Goal: Information Seeking & Learning: Check status

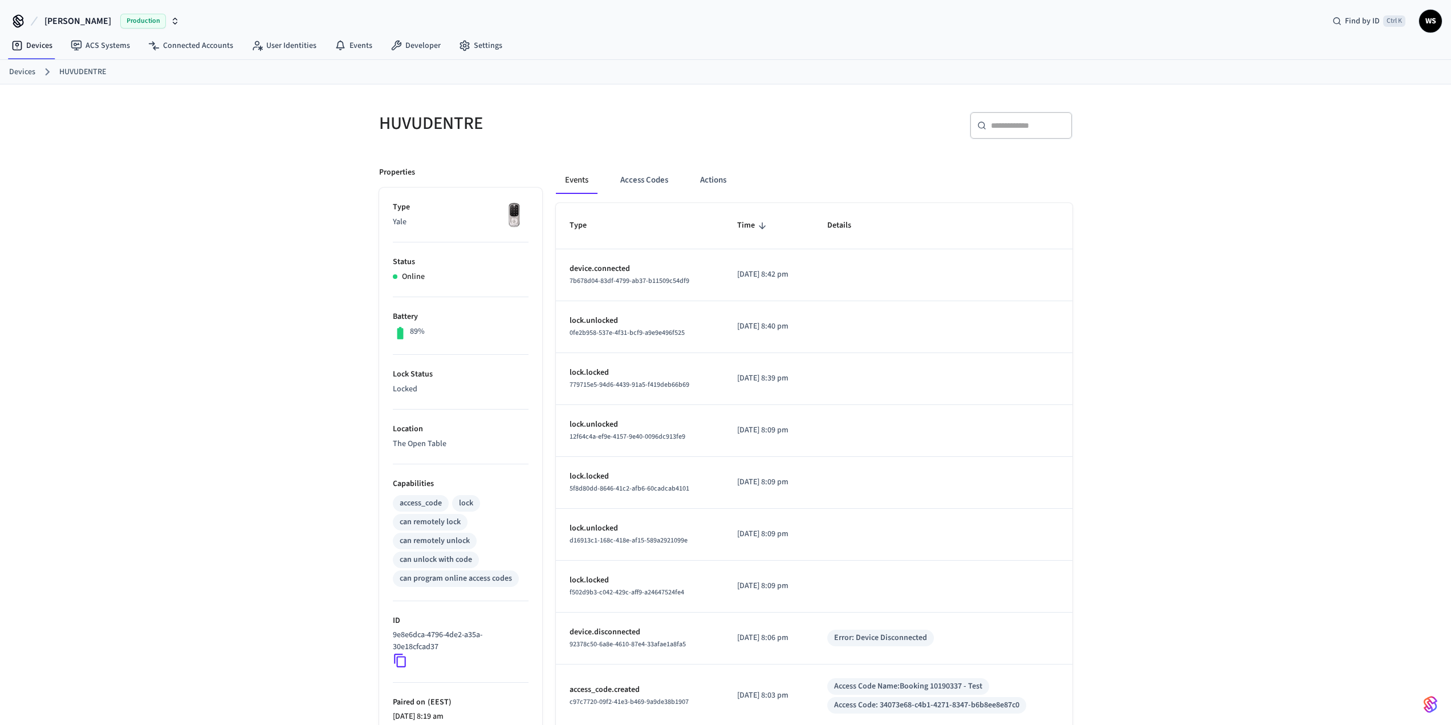
scroll to position [57, 0]
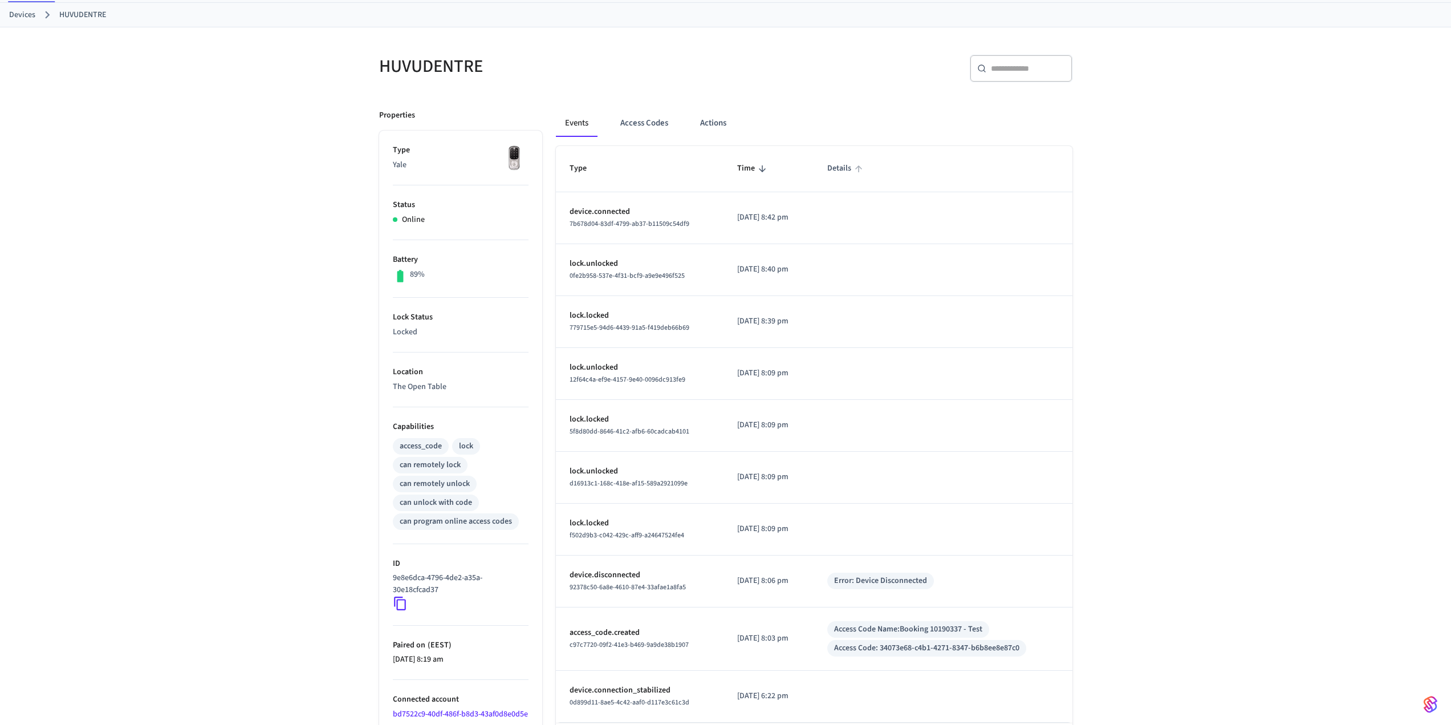
click at [858, 170] on span "Details" at bounding box center [846, 169] width 39 height 18
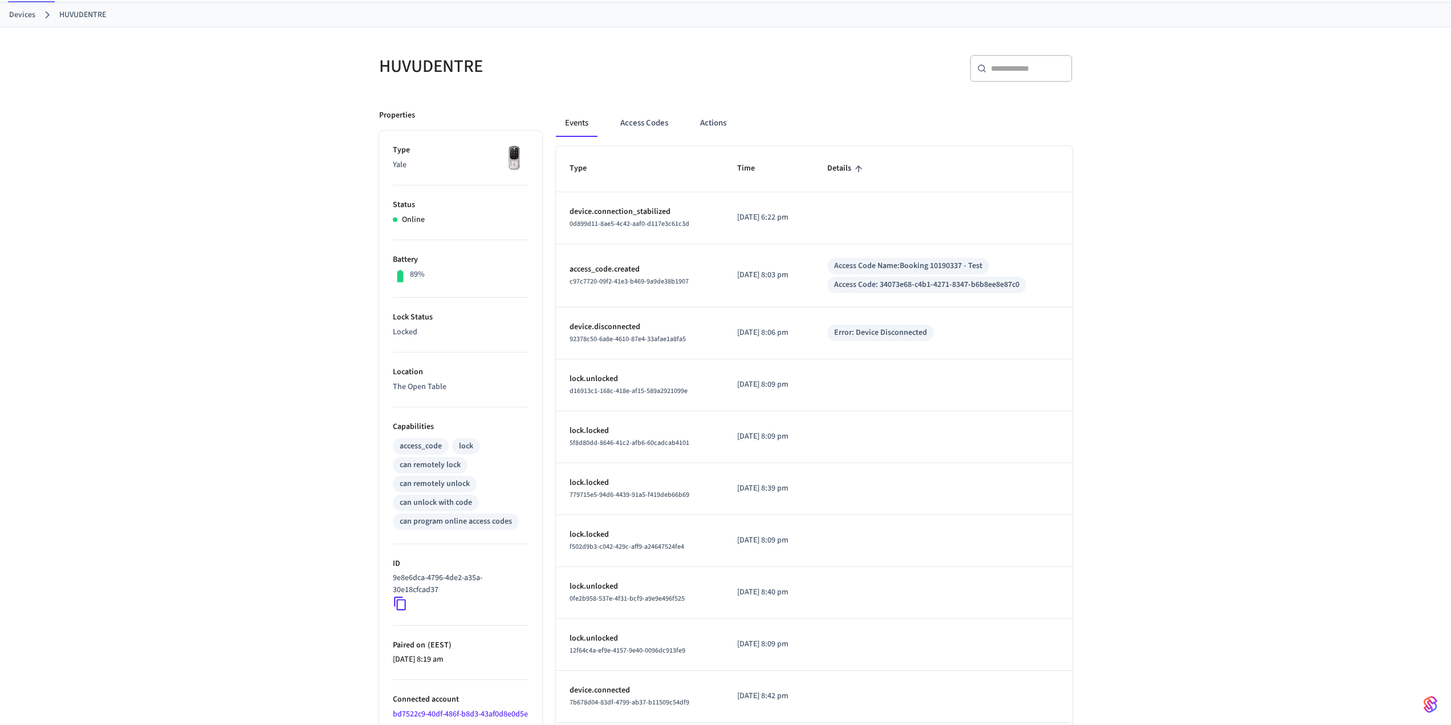
click at [858, 170] on span "Details" at bounding box center [846, 169] width 39 height 18
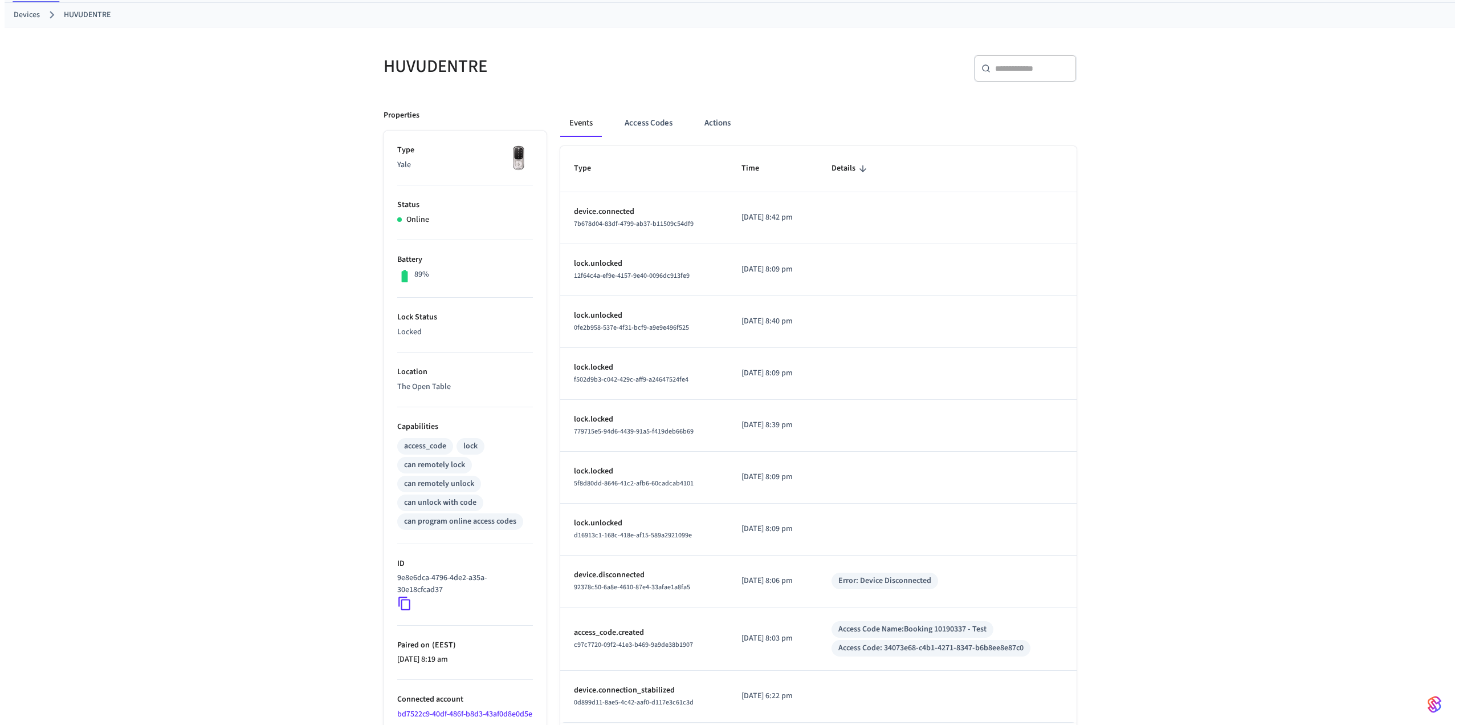
scroll to position [121, 0]
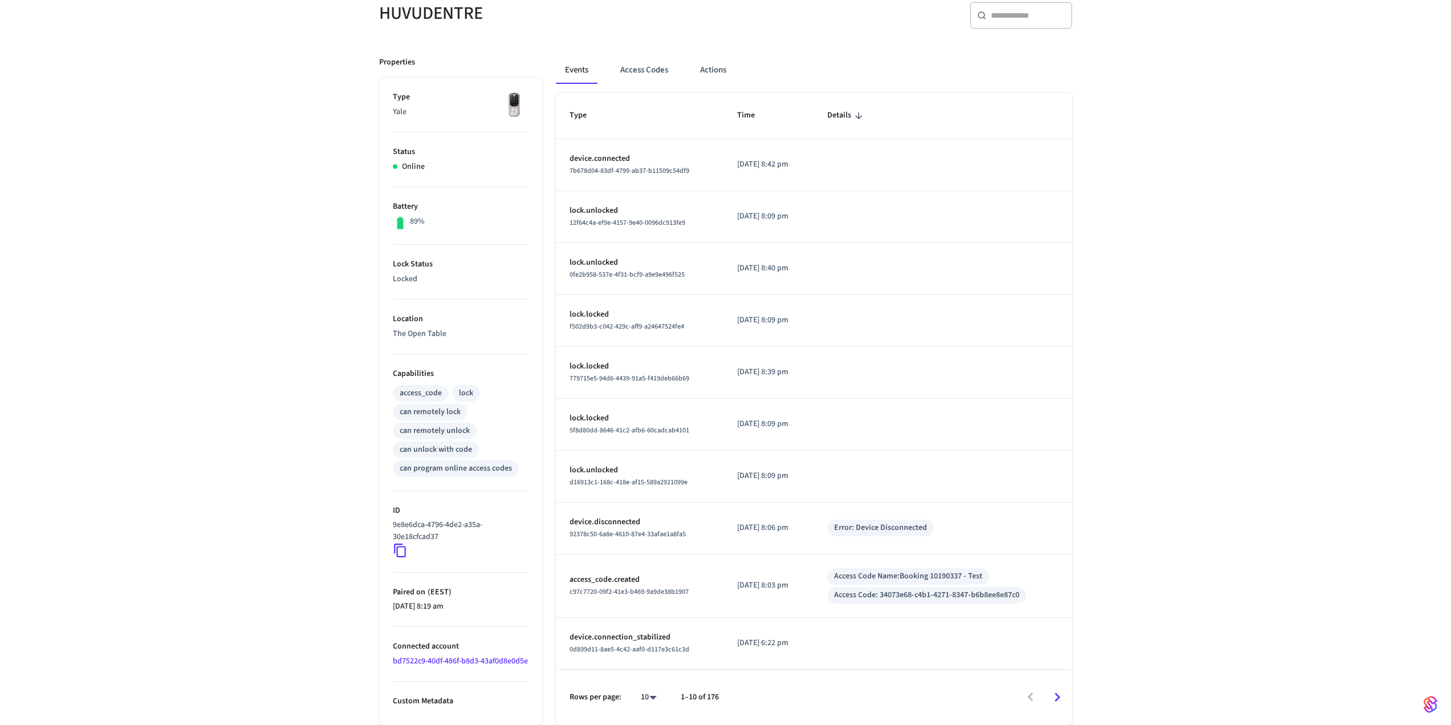
click at [660, 700] on body "[PERSON_NAME] Production Find by ID Ctrl K WS Devices ACS Systems Connected Acc…" at bounding box center [725, 307] width 1451 height 835
click at [639, 688] on li "100" at bounding box center [644, 691] width 30 height 30
type input "***"
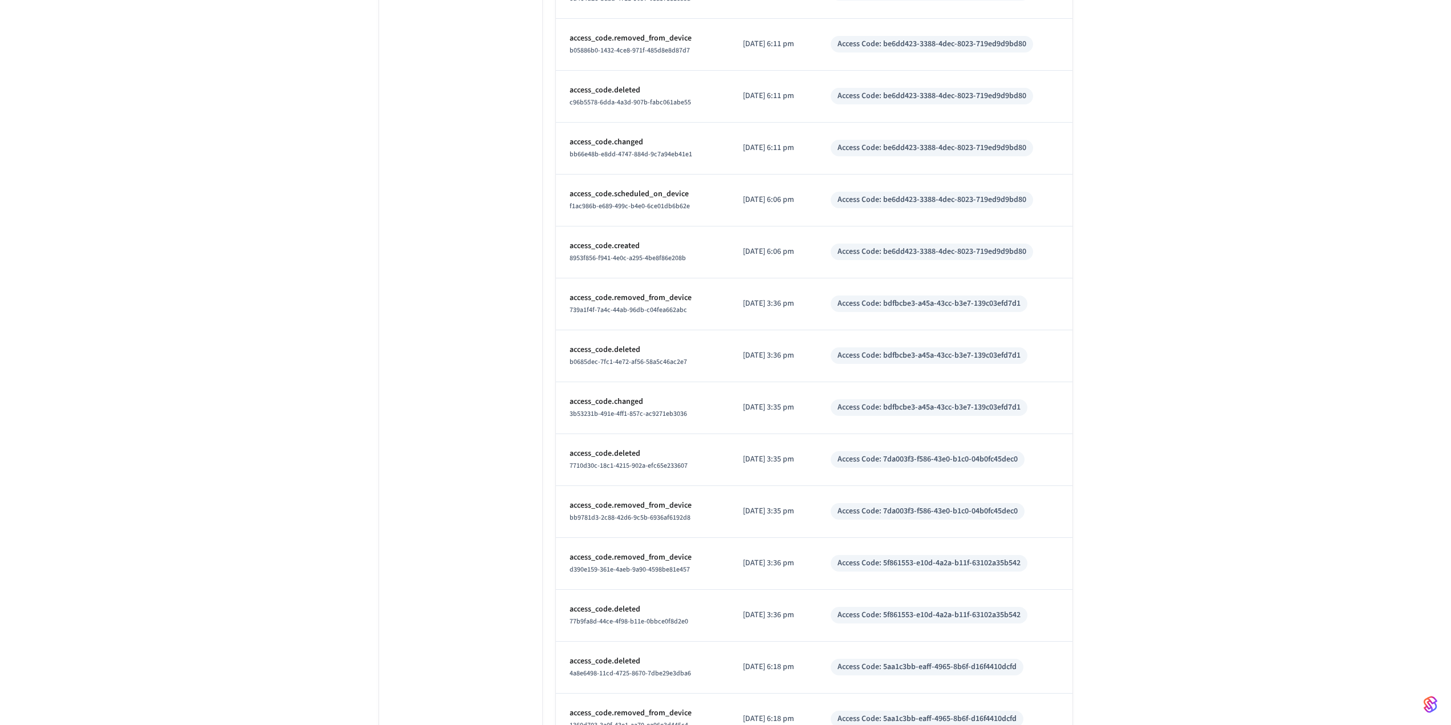
scroll to position [0, 0]
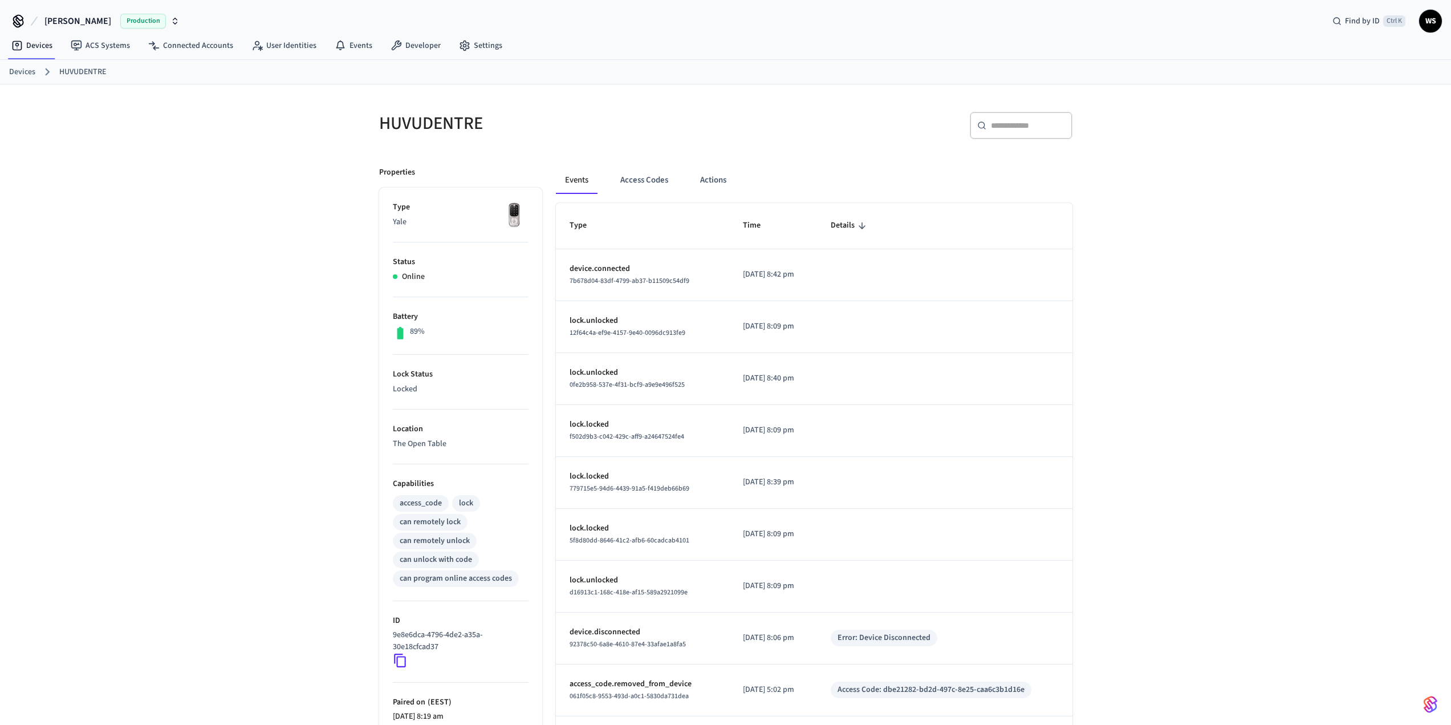
click at [852, 222] on span "Details" at bounding box center [850, 226] width 39 height 18
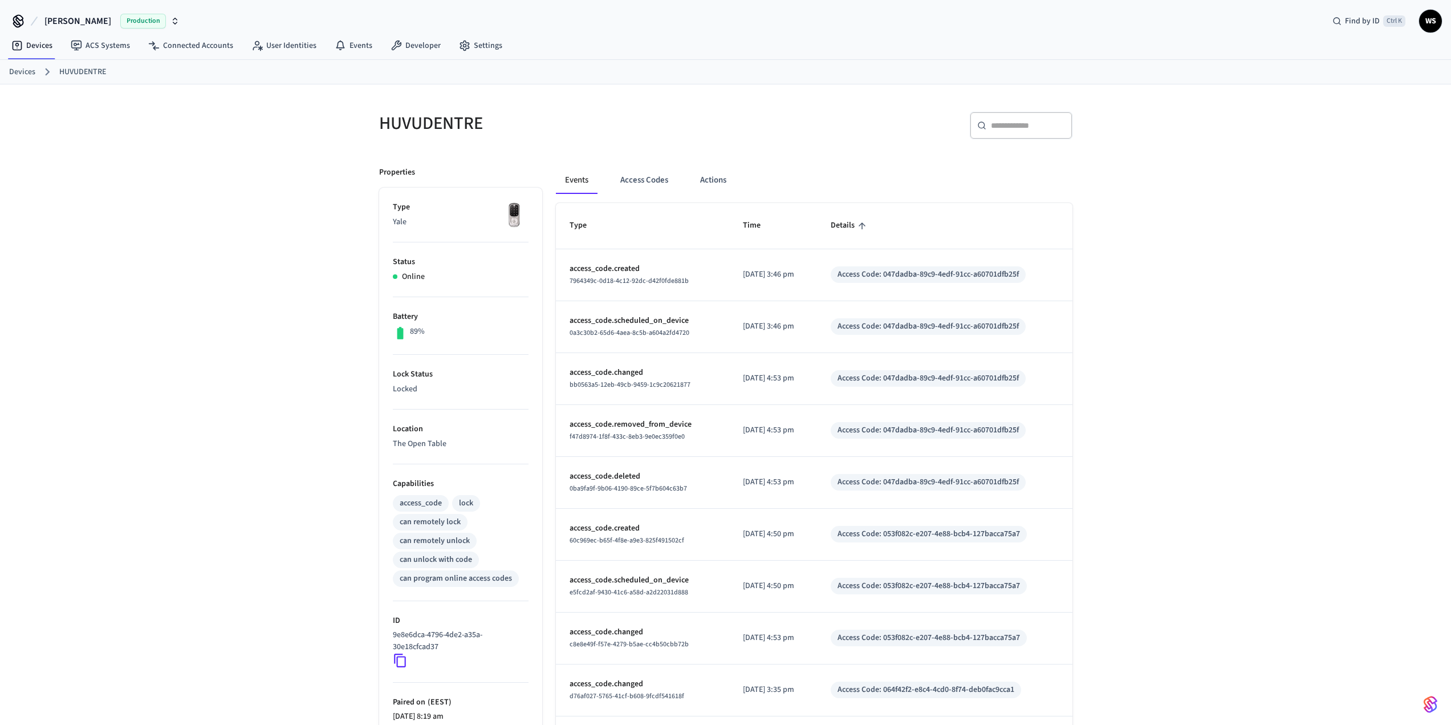
click at [852, 222] on span "Details" at bounding box center [850, 226] width 39 height 18
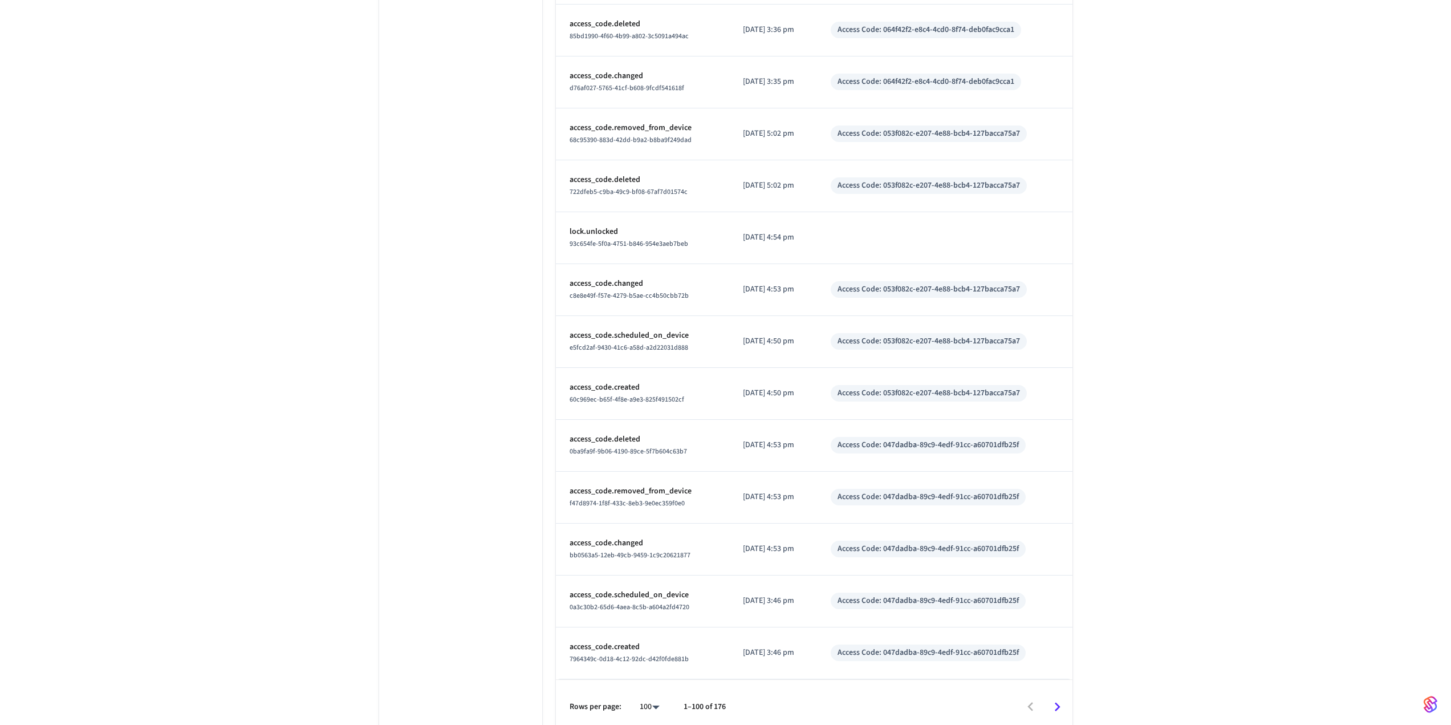
scroll to position [4779, 0]
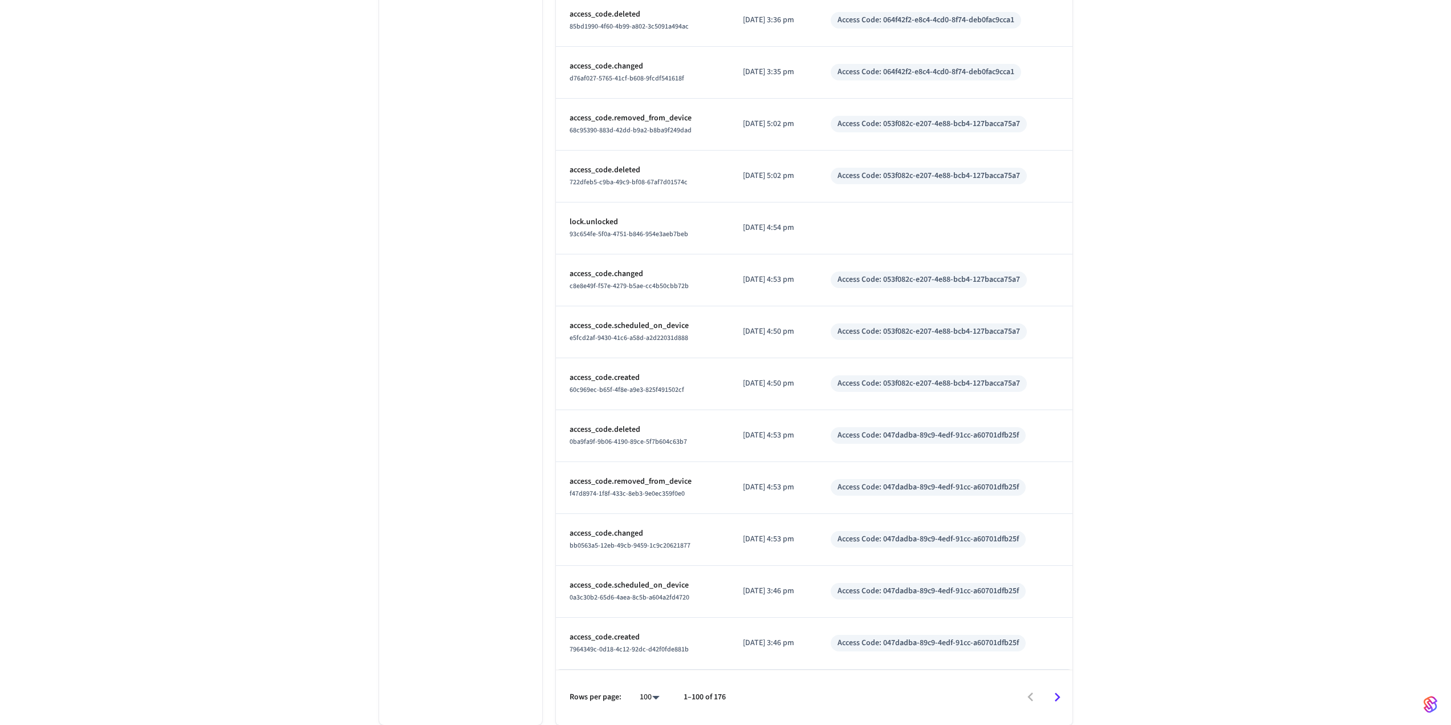
click at [1054, 697] on icon "Go to next page" at bounding box center [1057, 697] width 18 height 18
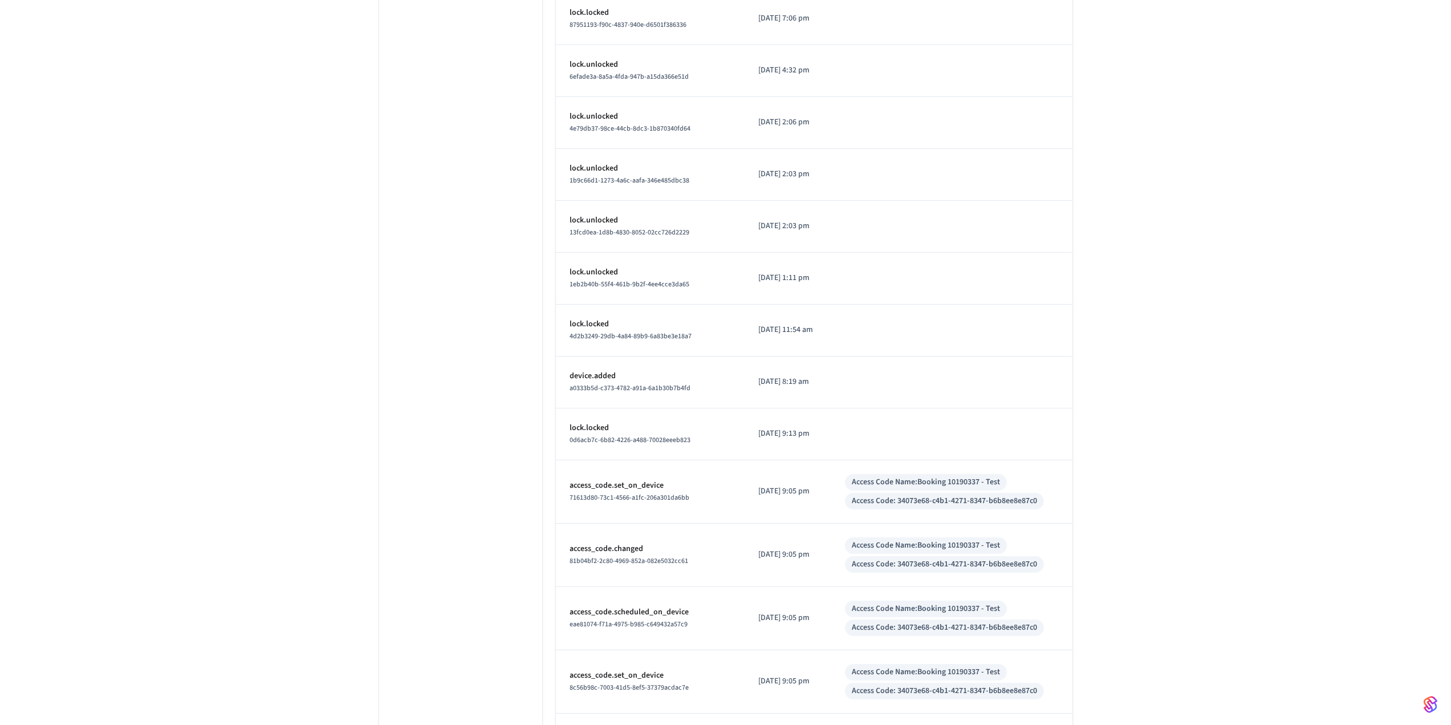
scroll to position [3580, 0]
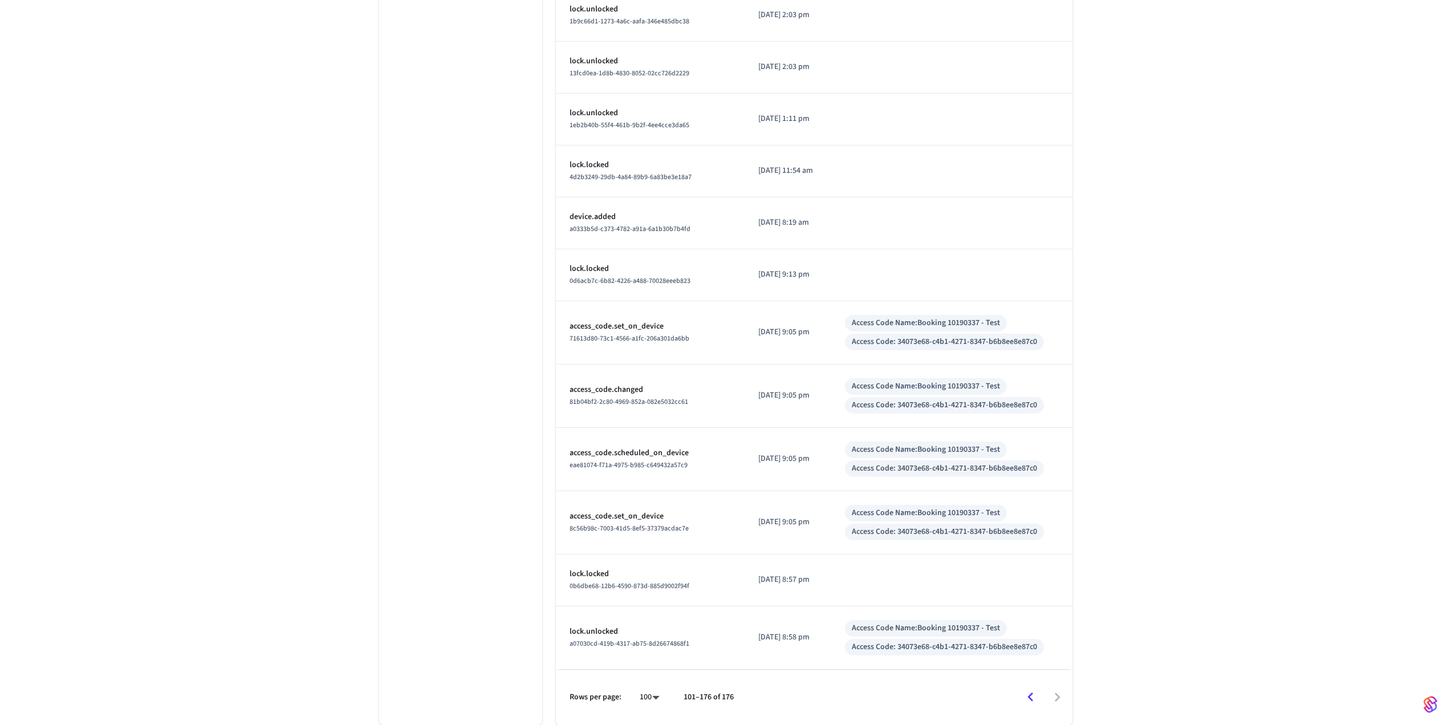
click at [1030, 691] on icon "Go to previous page" at bounding box center [1031, 697] width 18 height 18
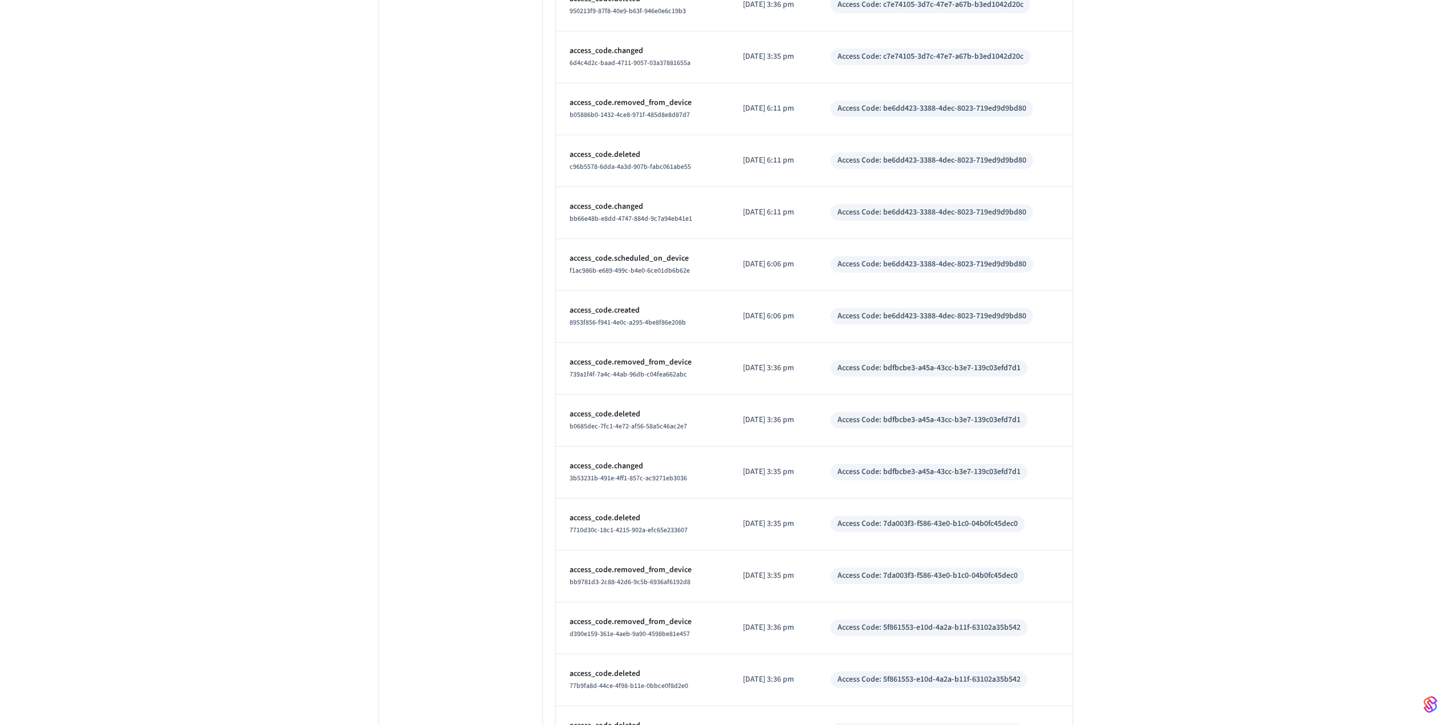
scroll to position [0, 0]
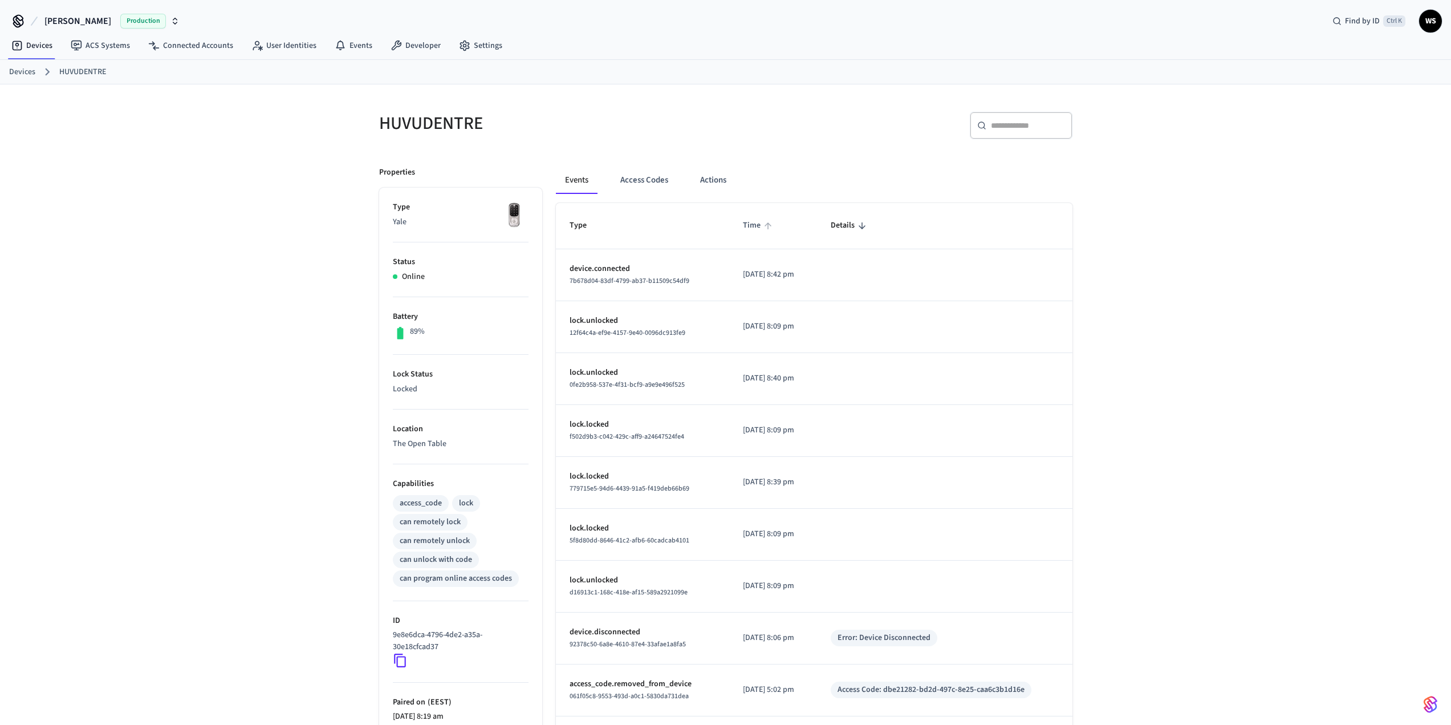
click at [749, 229] on span "Time" at bounding box center [759, 226] width 32 height 18
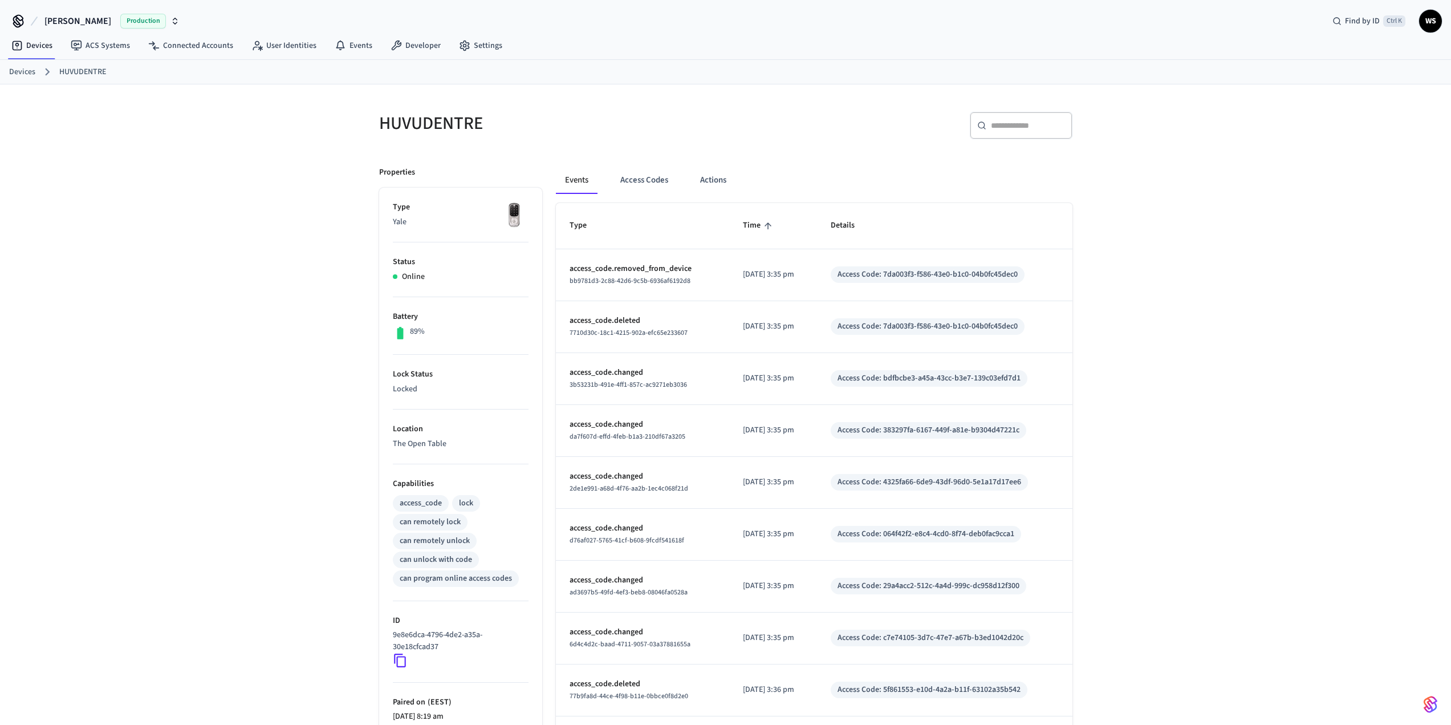
click at [752, 230] on span "Time" at bounding box center [759, 226] width 32 height 18
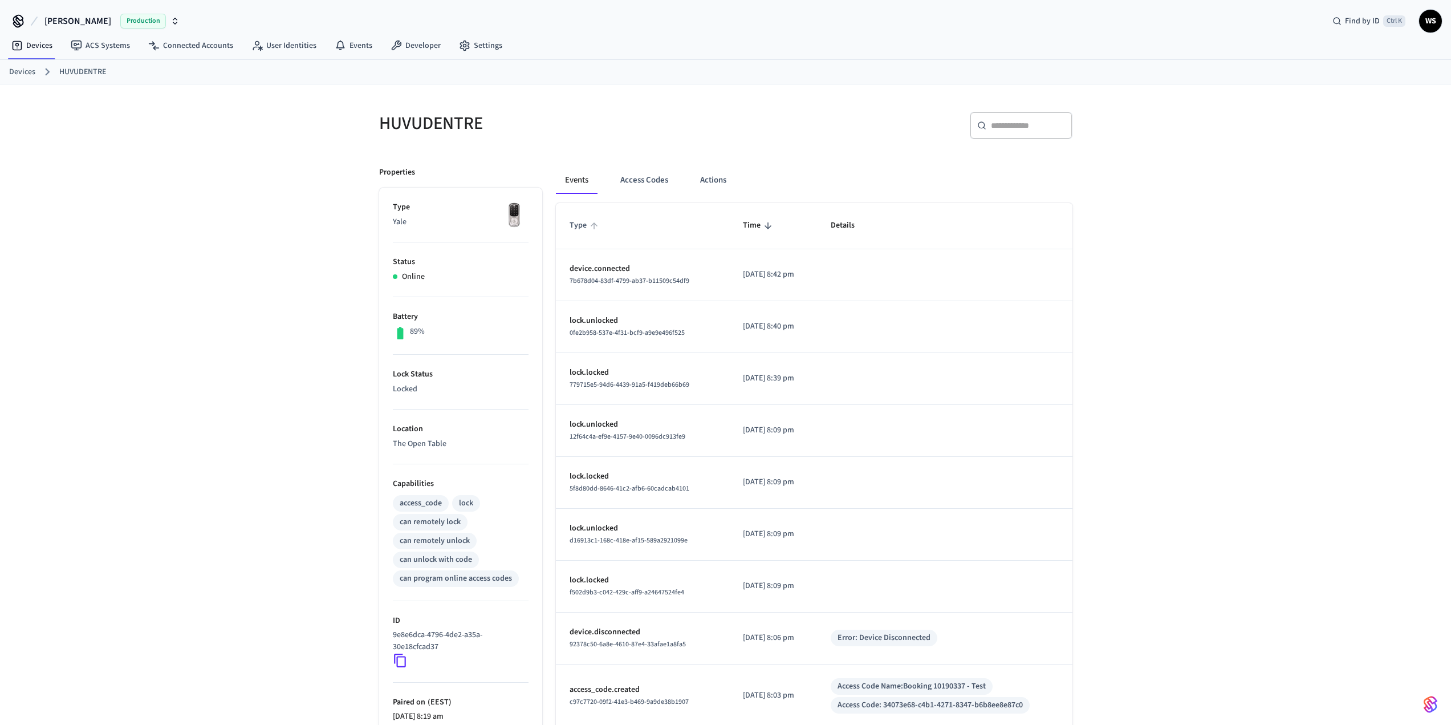
click at [580, 229] on span "Type" at bounding box center [586, 226] width 32 height 18
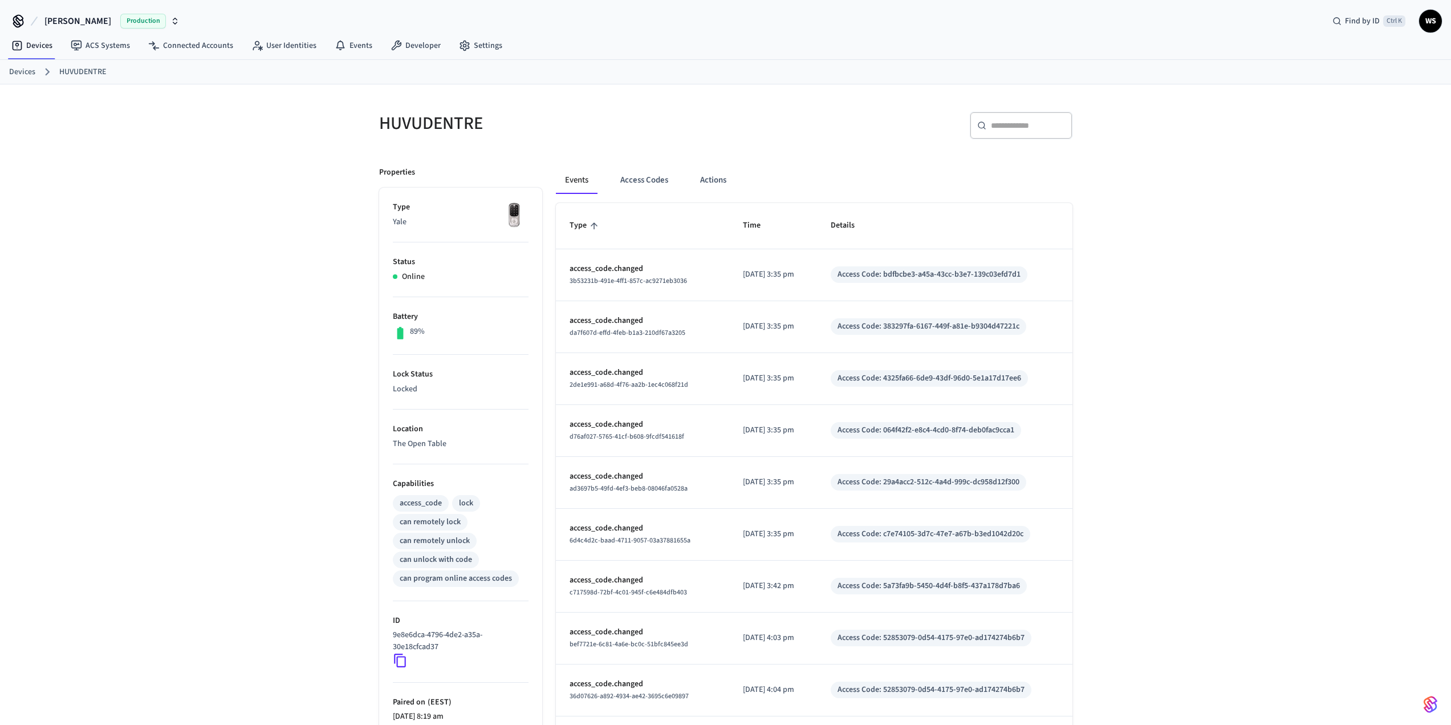
click at [580, 229] on span "Type" at bounding box center [586, 226] width 32 height 18
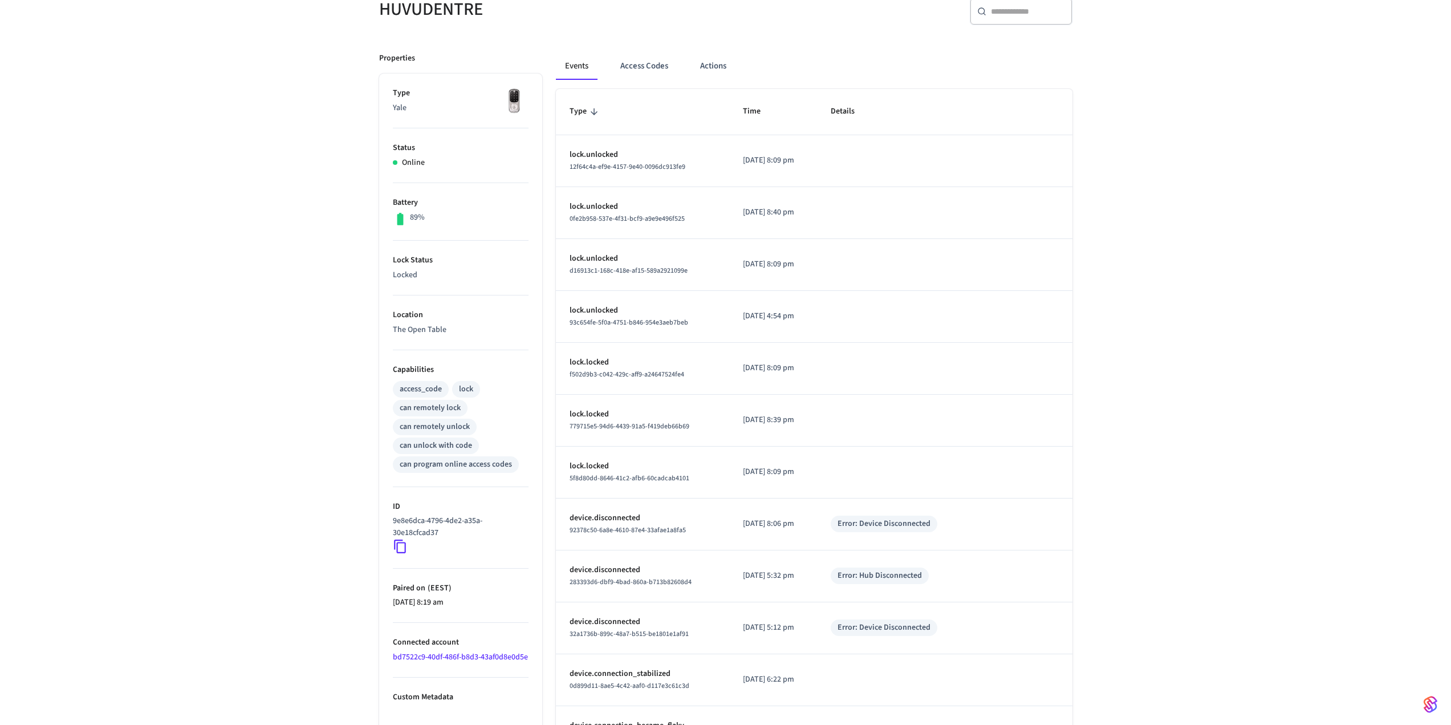
scroll to position [171, 0]
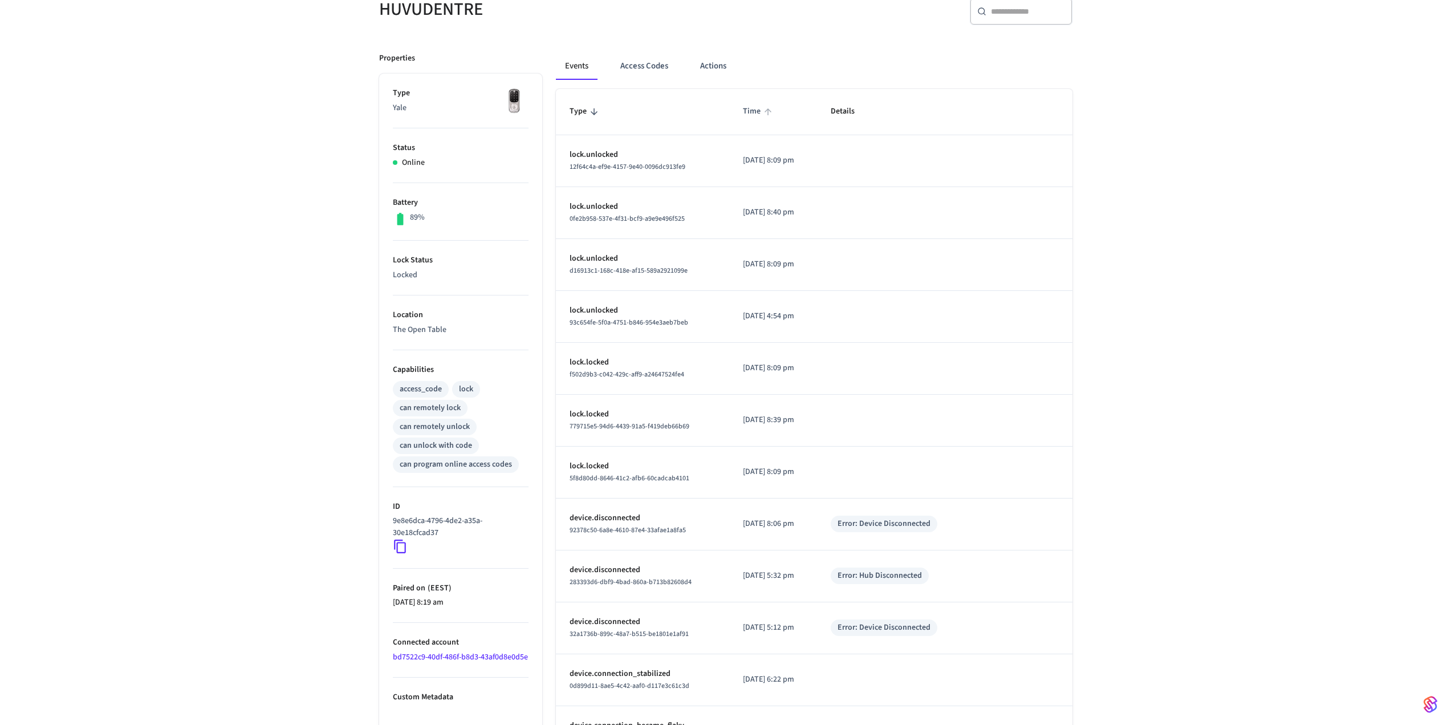
click at [743, 112] on span "Time" at bounding box center [759, 112] width 32 height 18
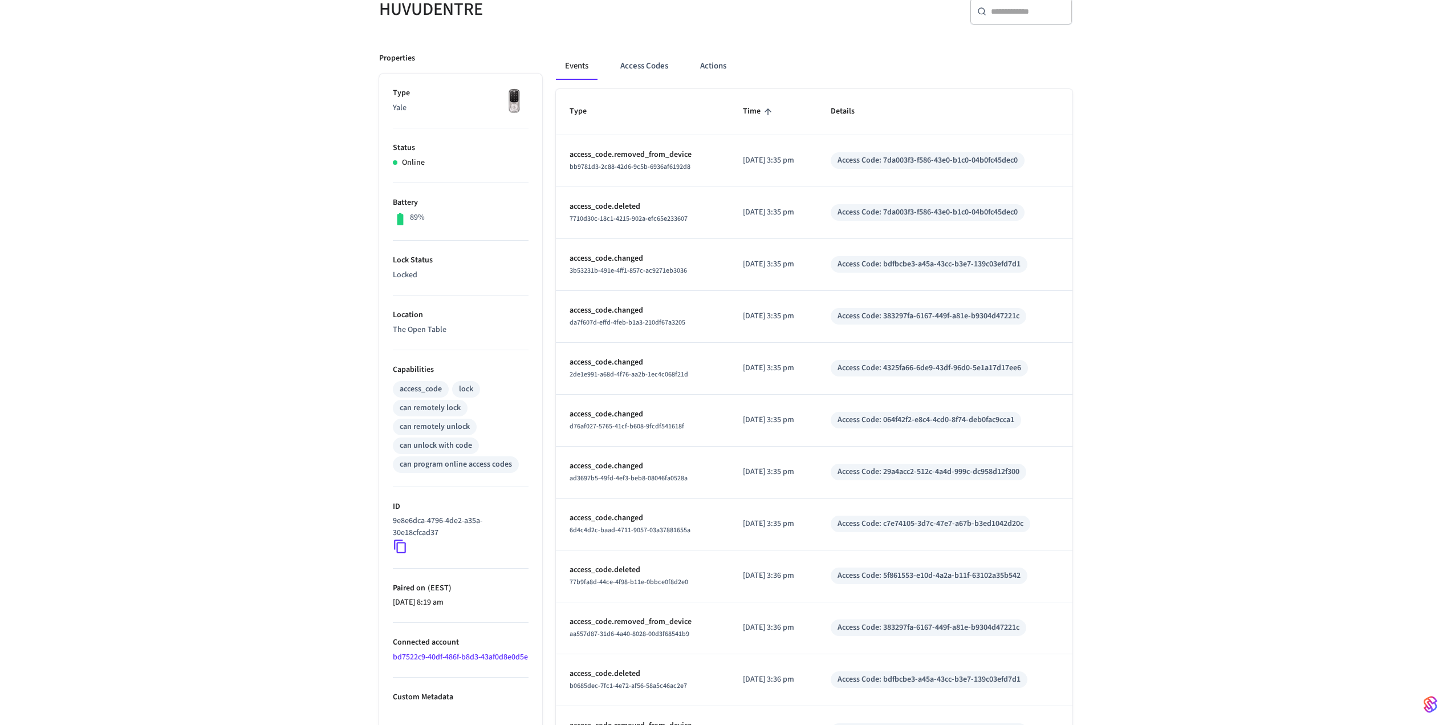
click at [743, 112] on span "Time" at bounding box center [759, 112] width 32 height 18
